Goal: Information Seeking & Learning: Find specific page/section

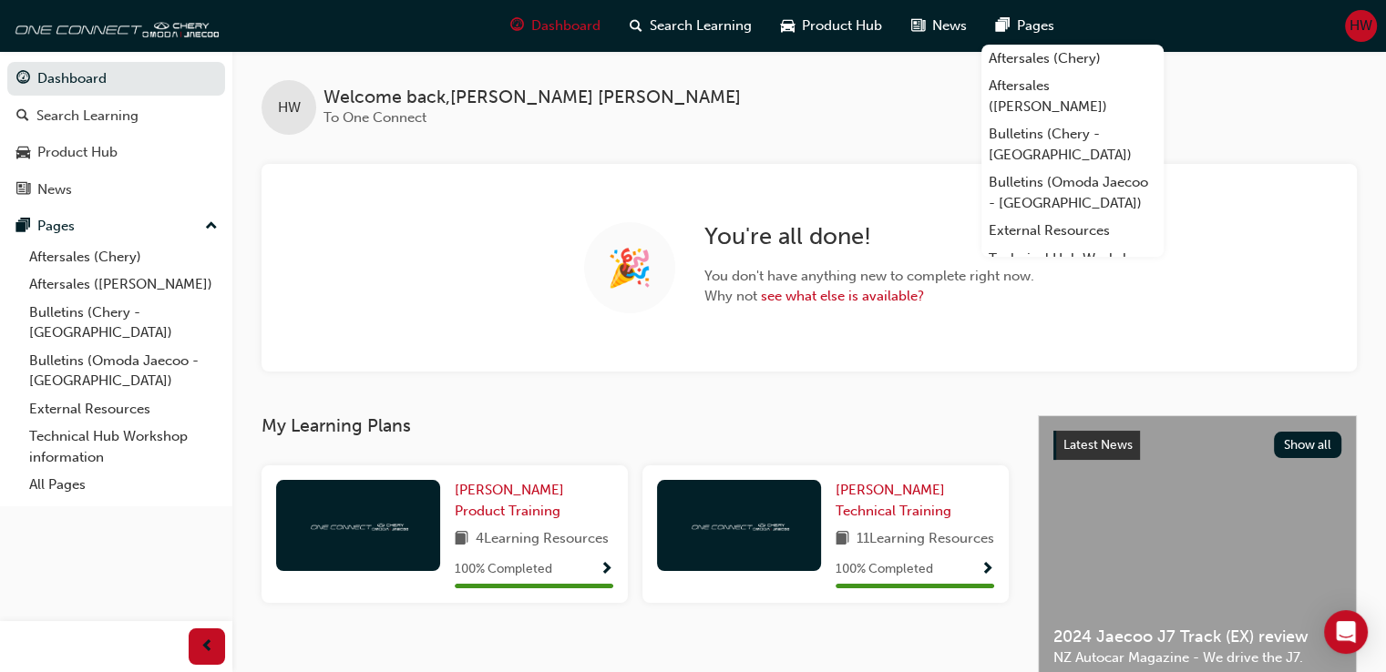
click at [1356, 26] on span "HW" at bounding box center [1360, 25] width 23 height 21
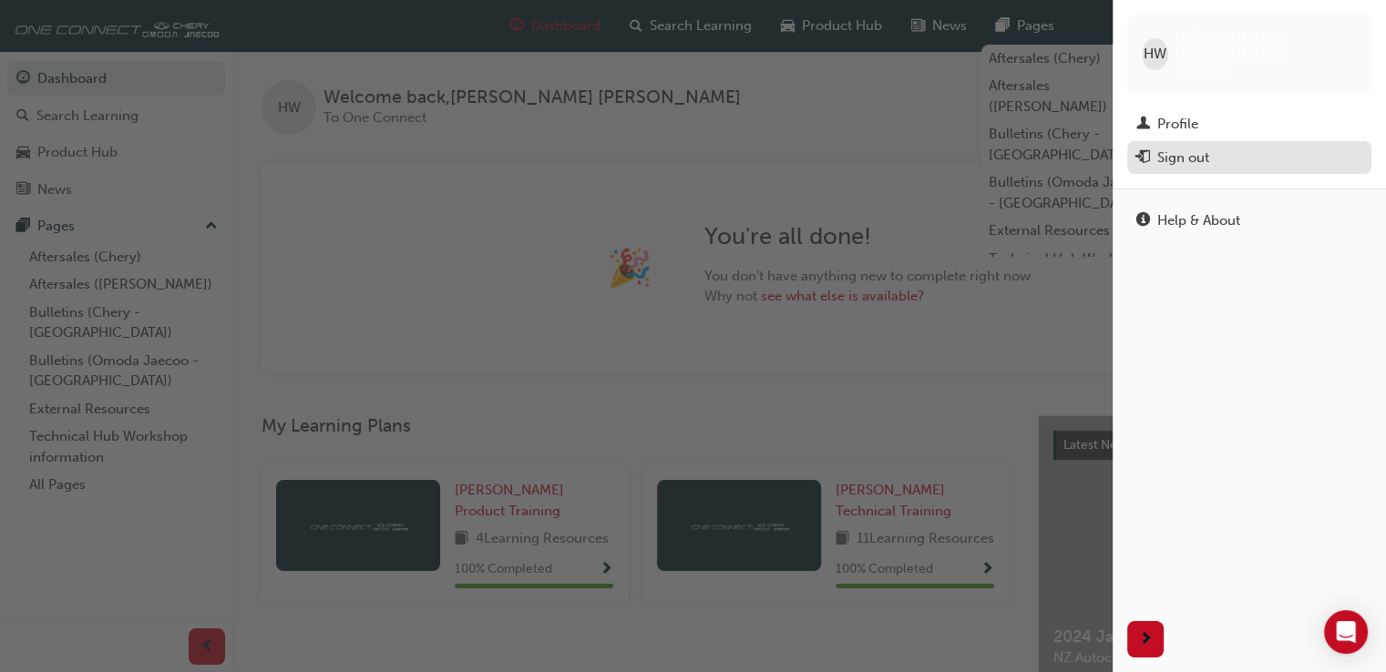
click at [1256, 147] on div "Sign out" at bounding box center [1249, 158] width 226 height 23
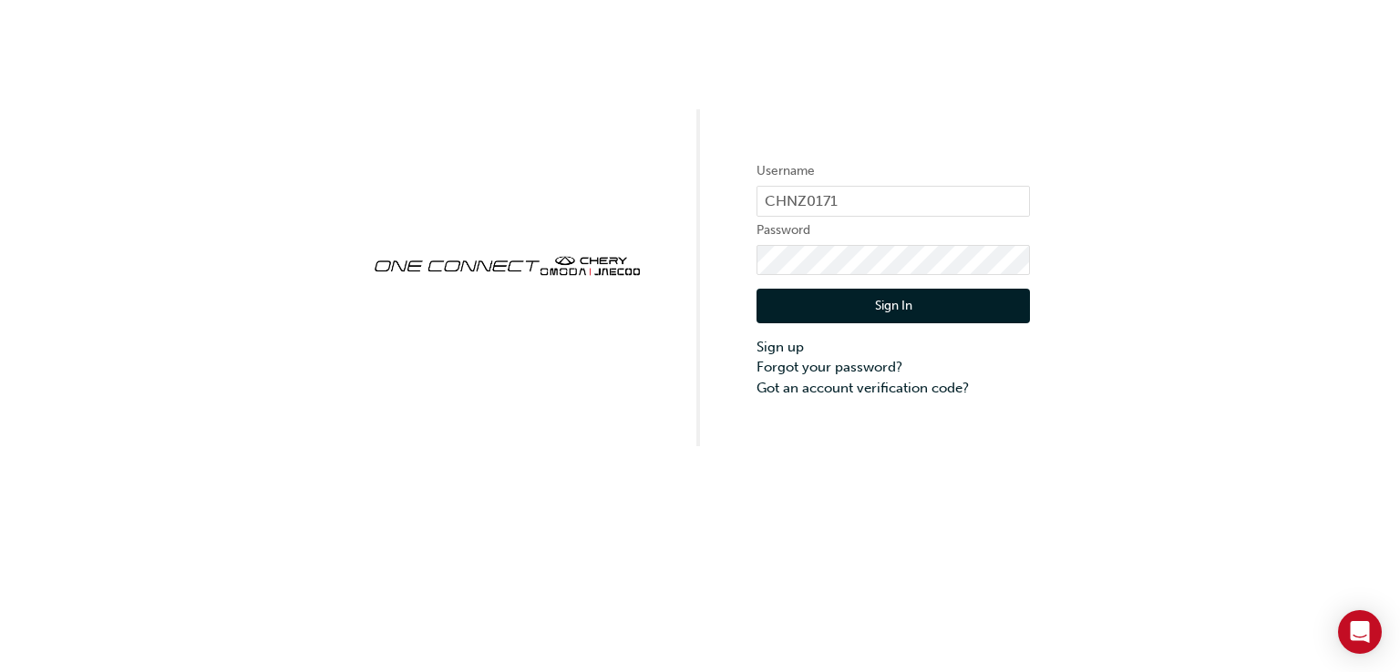
click at [829, 308] on button "Sign In" at bounding box center [892, 306] width 273 height 35
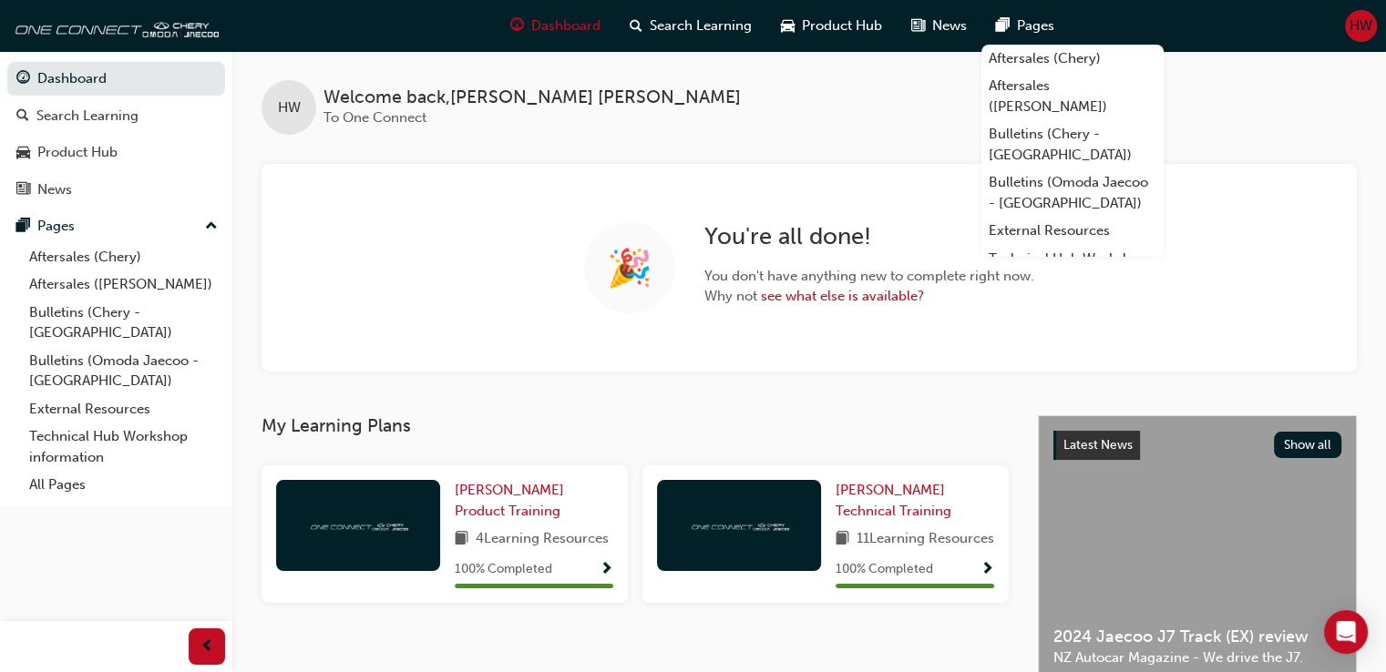
click at [1358, 27] on span "HW" at bounding box center [1360, 25] width 23 height 21
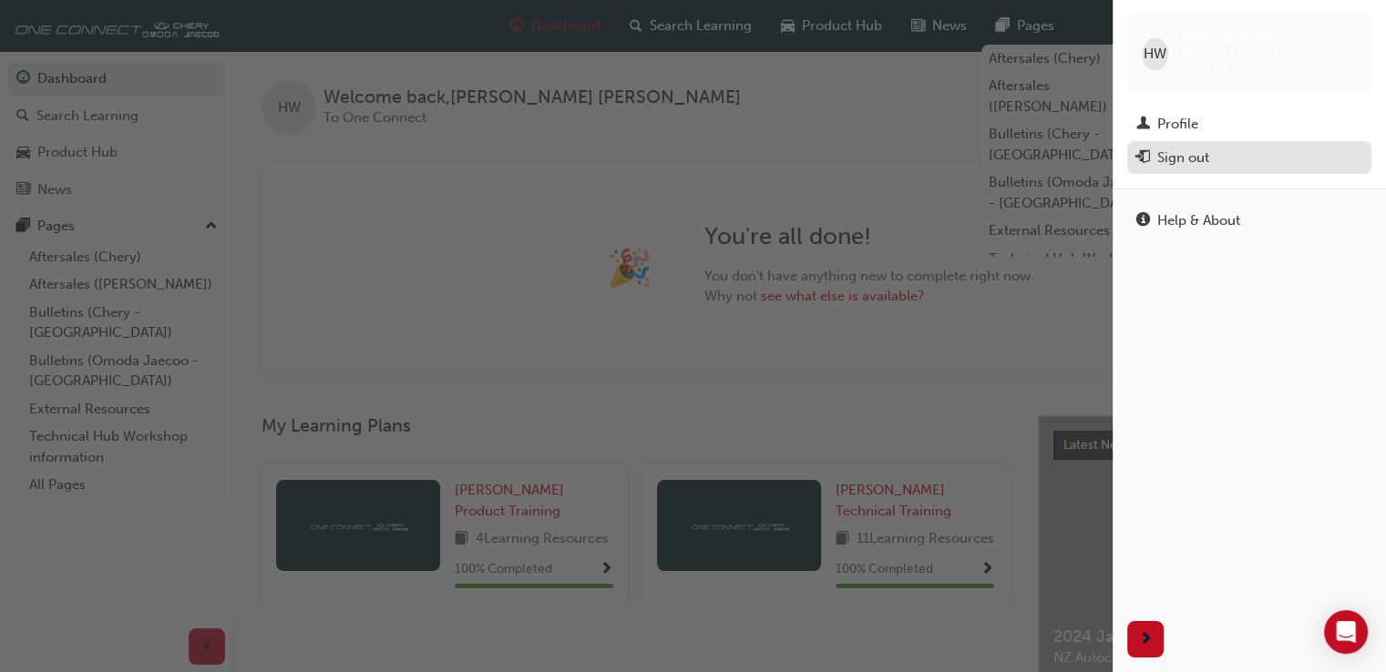
click at [1236, 141] on button "Sign out" at bounding box center [1249, 158] width 244 height 34
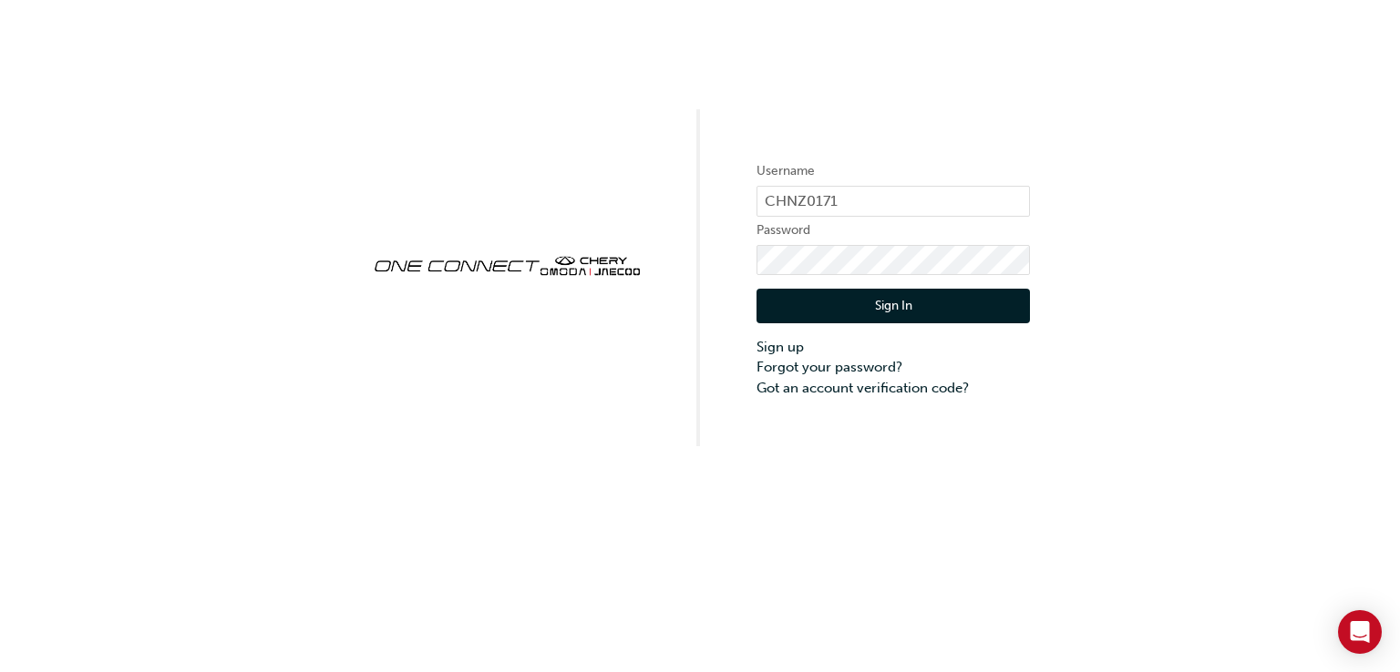
click at [848, 311] on button "Sign In" at bounding box center [892, 306] width 273 height 35
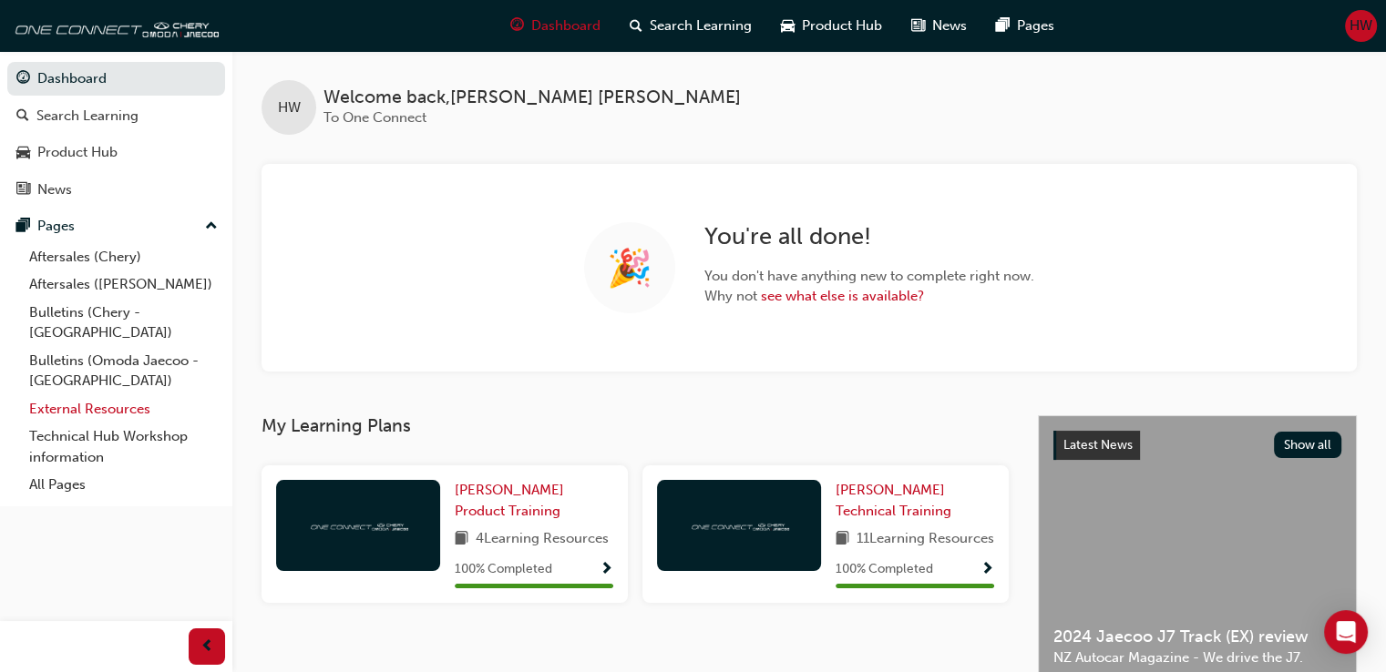
click at [128, 395] on link "External Resources" at bounding box center [123, 409] width 203 height 28
